Goal: Task Accomplishment & Management: Manage account settings

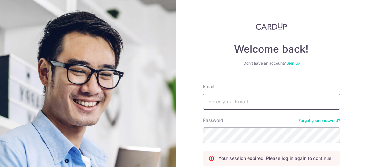
type input "[EMAIL_ADDRESS][DOMAIN_NAME]"
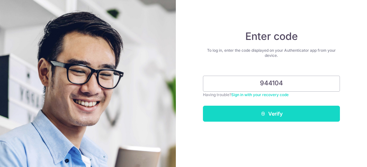
type input "944104"
click at [267, 121] on button "Verify" at bounding box center [271, 113] width 137 height 16
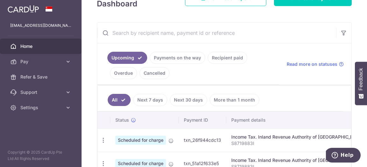
scroll to position [108, 0]
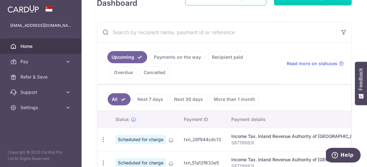
click at [218, 59] on link "Recipient paid" at bounding box center [228, 57] width 40 height 12
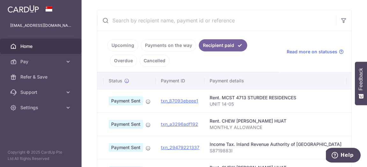
scroll to position [0, 0]
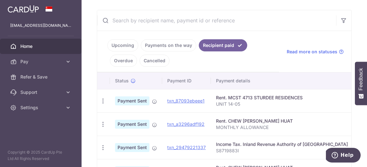
click at [160, 62] on link "Cancelled" at bounding box center [155, 60] width 30 height 12
